Goal: Task Accomplishment & Management: Manage account settings

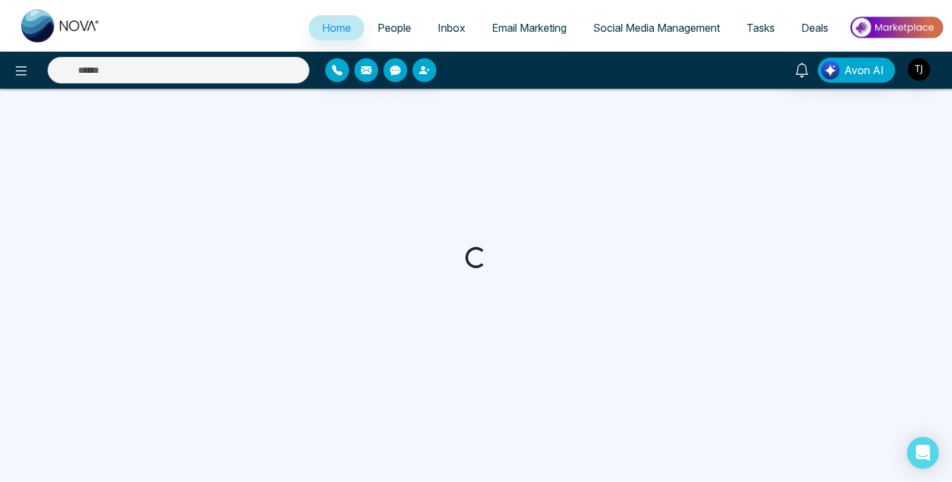
select select "*"
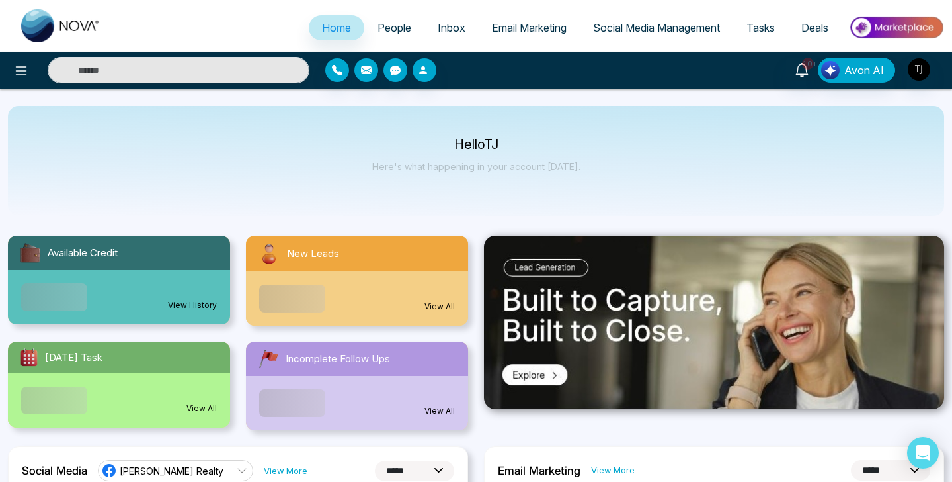
click at [933, 68] on div "10+ Avon AI" at bounding box center [754, 70] width 381 height 25
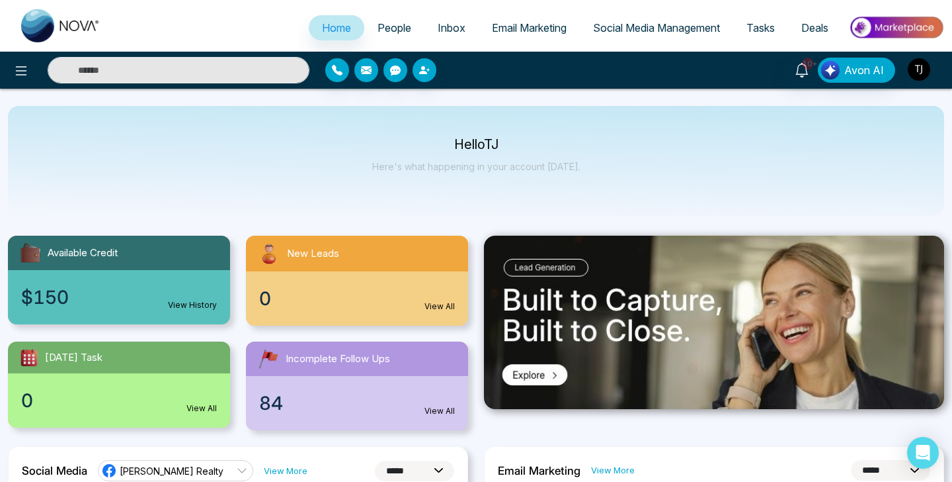
click at [923, 68] on img "button" at bounding box center [919, 69] width 22 height 22
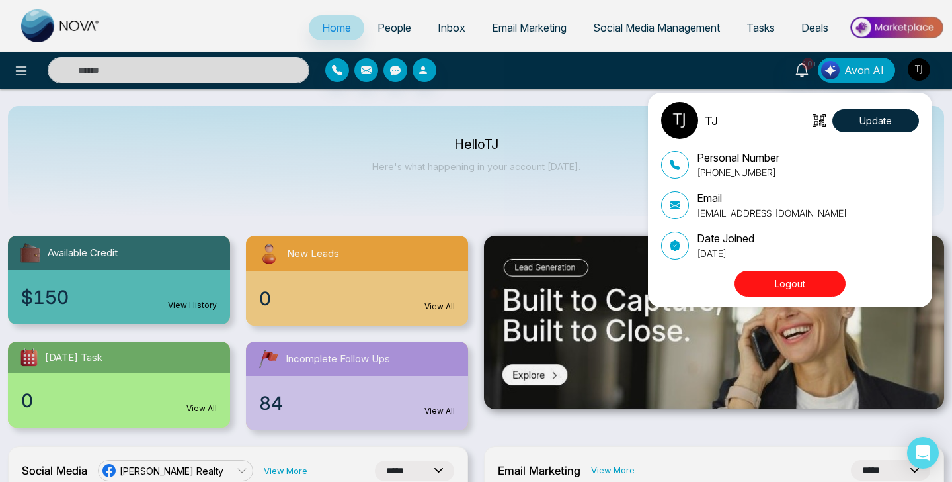
click at [797, 274] on button "Logout" at bounding box center [790, 284] width 111 height 26
